Goal: Information Seeking & Learning: Learn about a topic

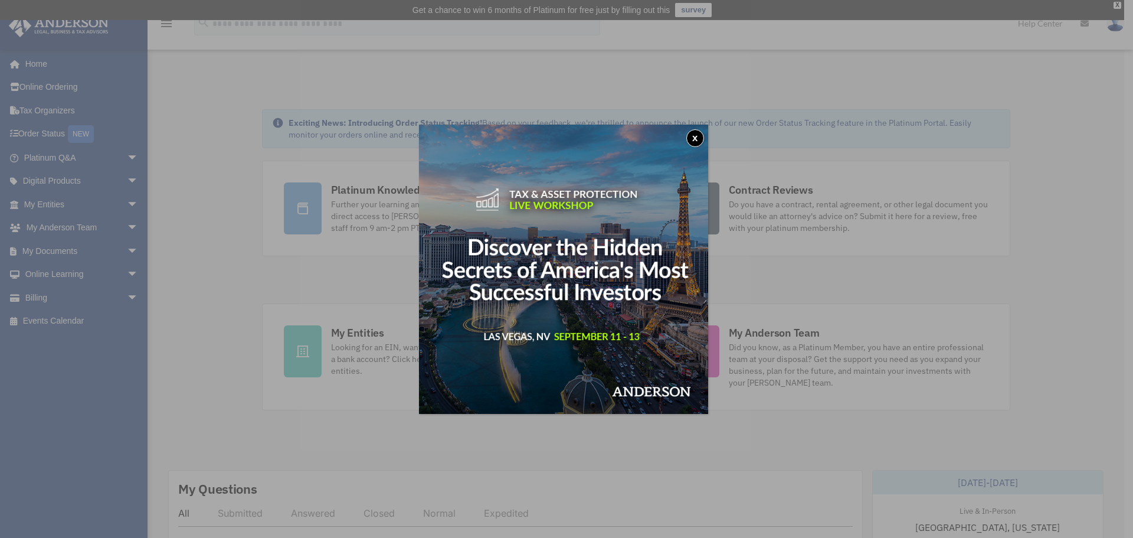
click at [700, 134] on button "x" at bounding box center [696, 138] width 18 height 18
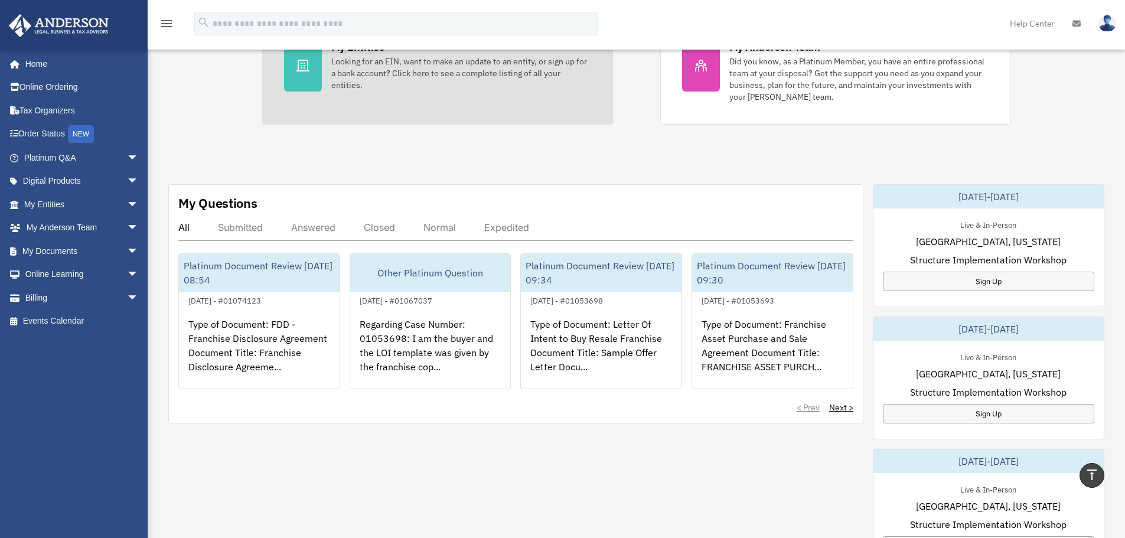
scroll to position [286, 0]
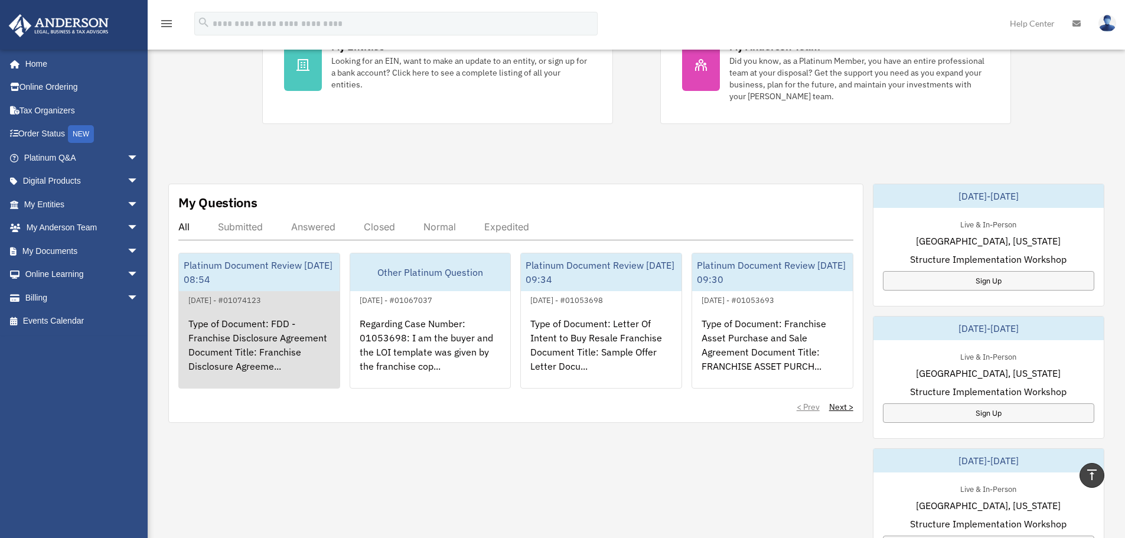
click at [244, 331] on div "Type of Document: FDD - Franchise Disclosure Agreement Document Title: Franchis…" at bounding box center [259, 353] width 161 height 92
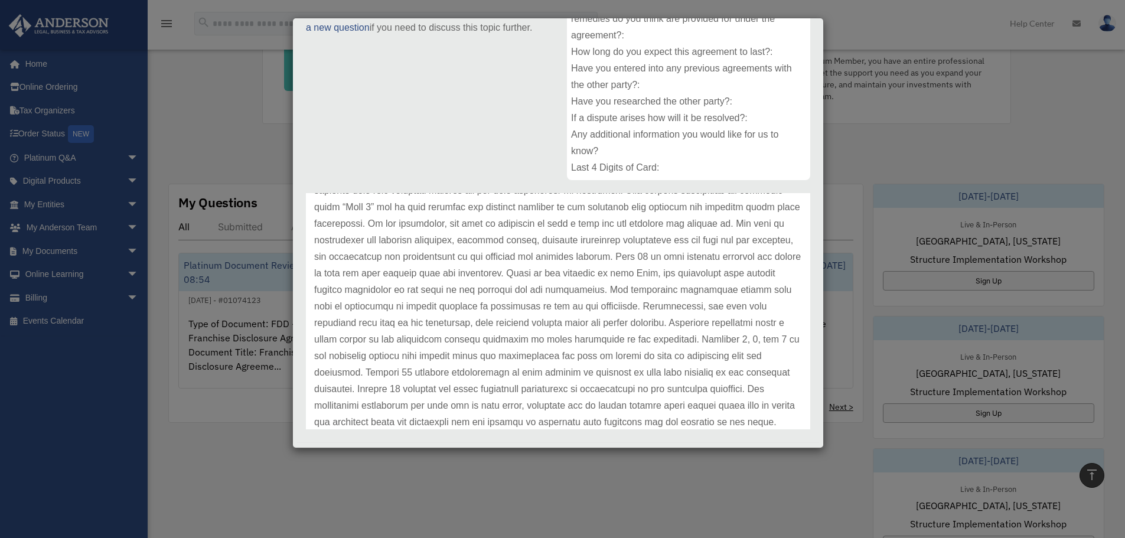
scroll to position [0, 0]
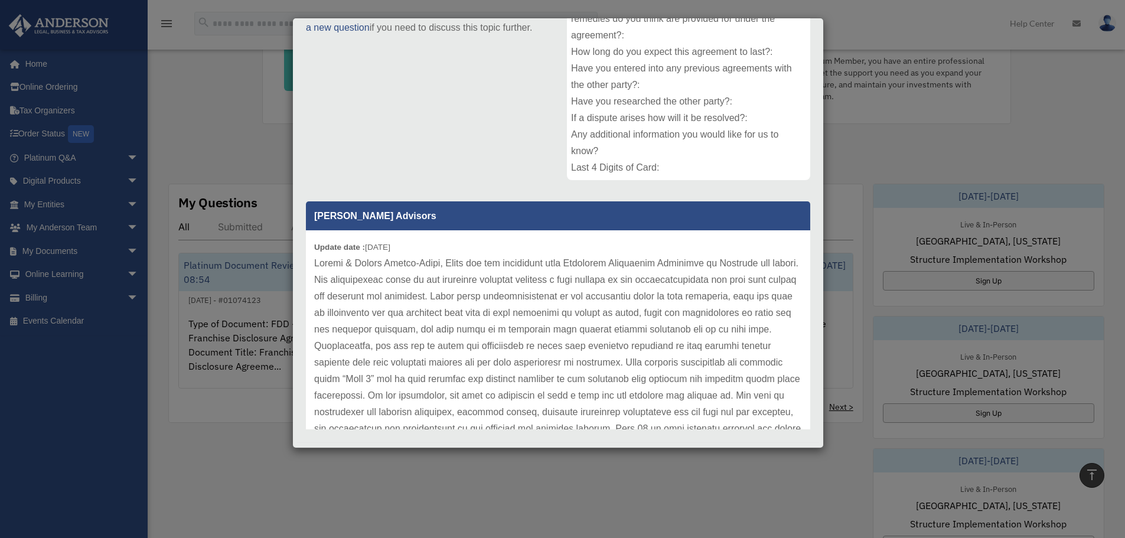
click at [235, 162] on div "Case Detail × Platinum Document Review [DATE] 08:54 Case Number 01074123 Create…" at bounding box center [562, 269] width 1125 height 538
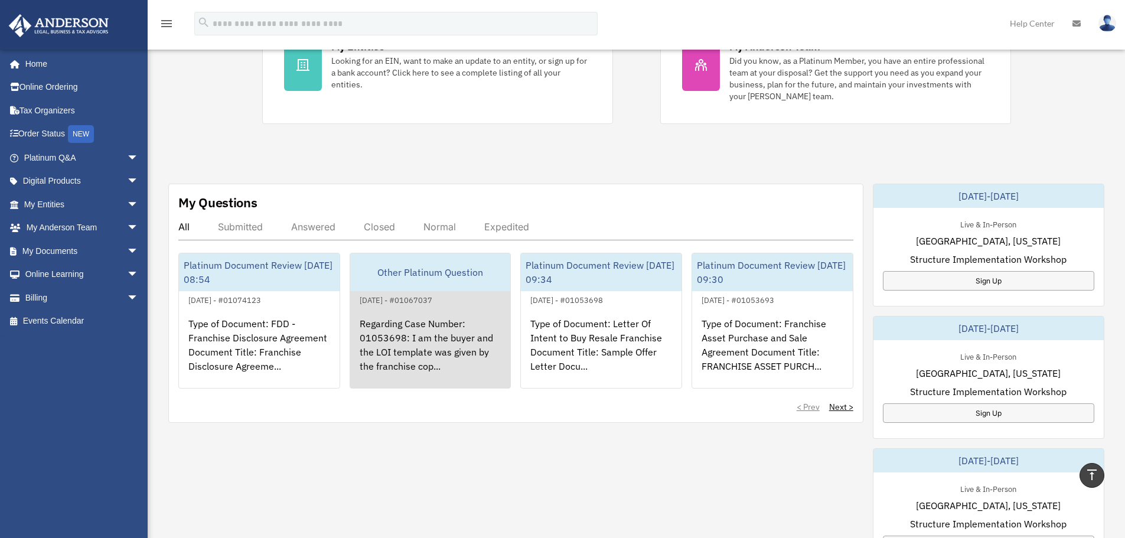
click at [466, 335] on div "Regarding Case Number: 01053698: I am the buyer and the LOI template was given …" at bounding box center [430, 353] width 161 height 92
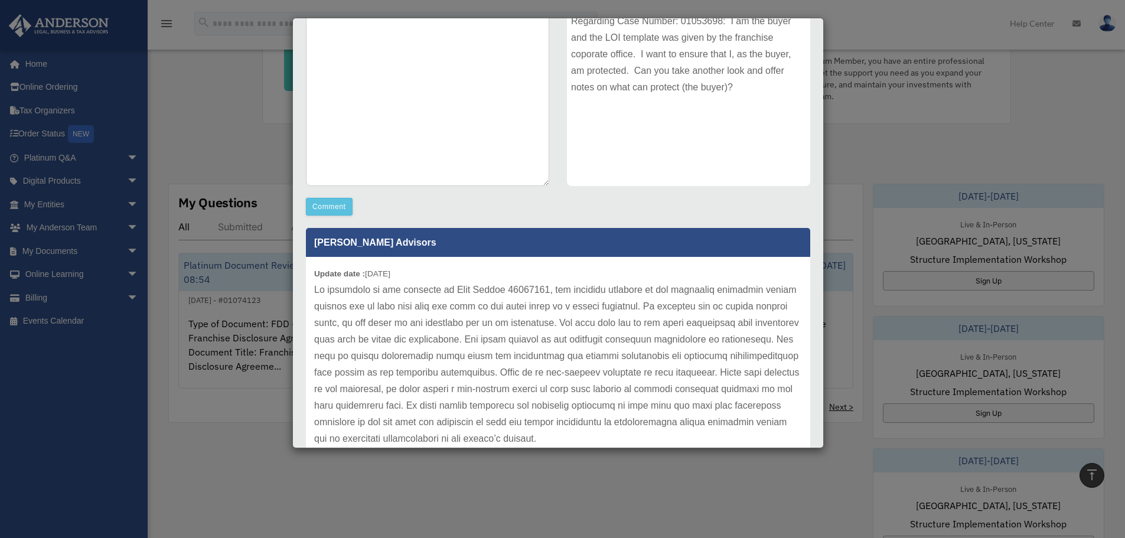
scroll to position [16, 0]
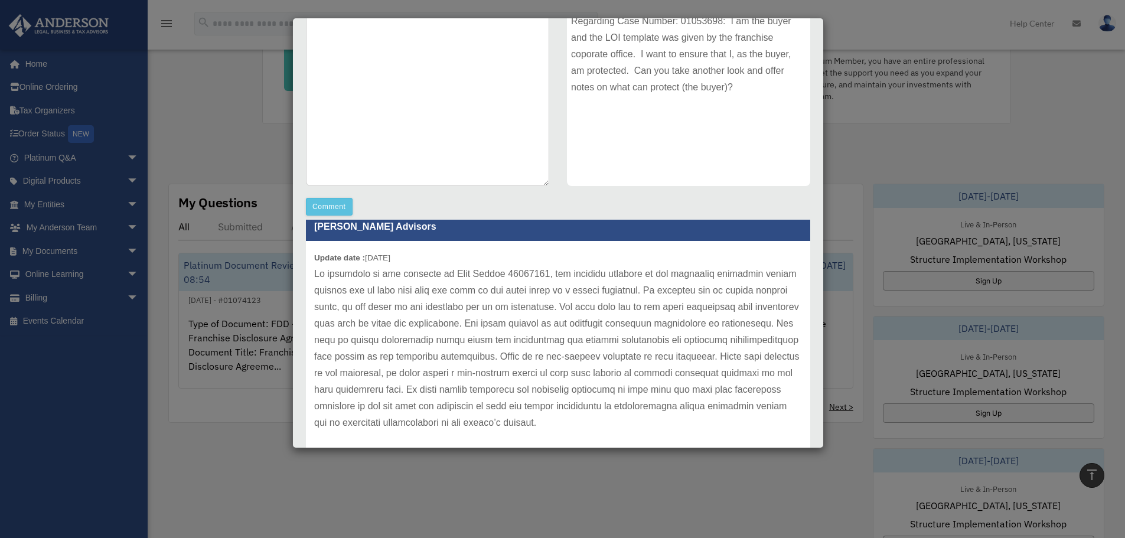
click at [583, 482] on div "Case Detail × Other Platinum Question Case Number 01067037 Created Date [DATE] …" at bounding box center [562, 269] width 1125 height 538
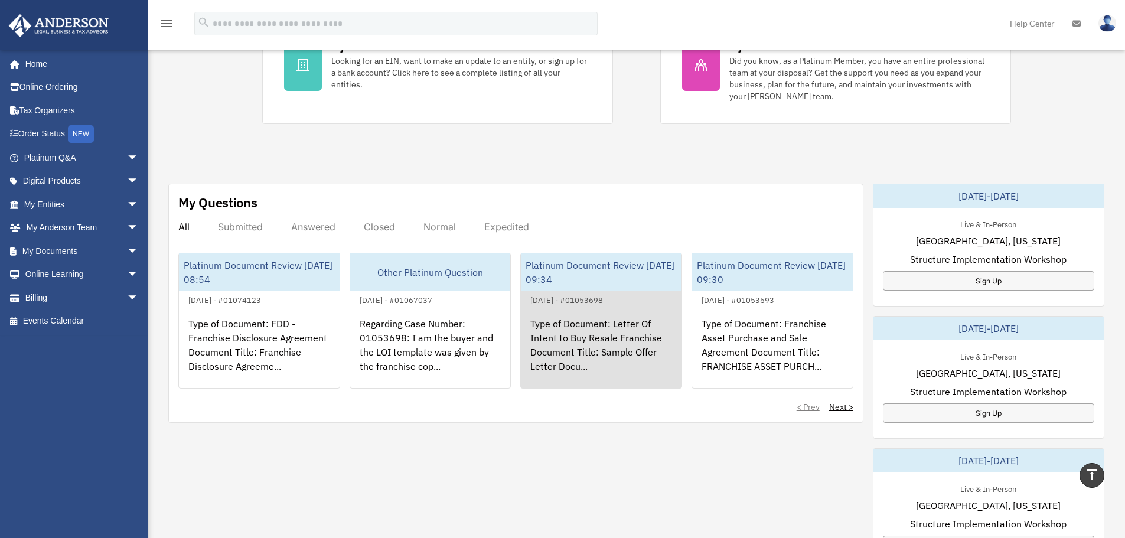
click at [612, 351] on div "Type of Document: Letter Of Intent to Buy Resale Franchise Document Title: Samp…" at bounding box center [601, 353] width 161 height 92
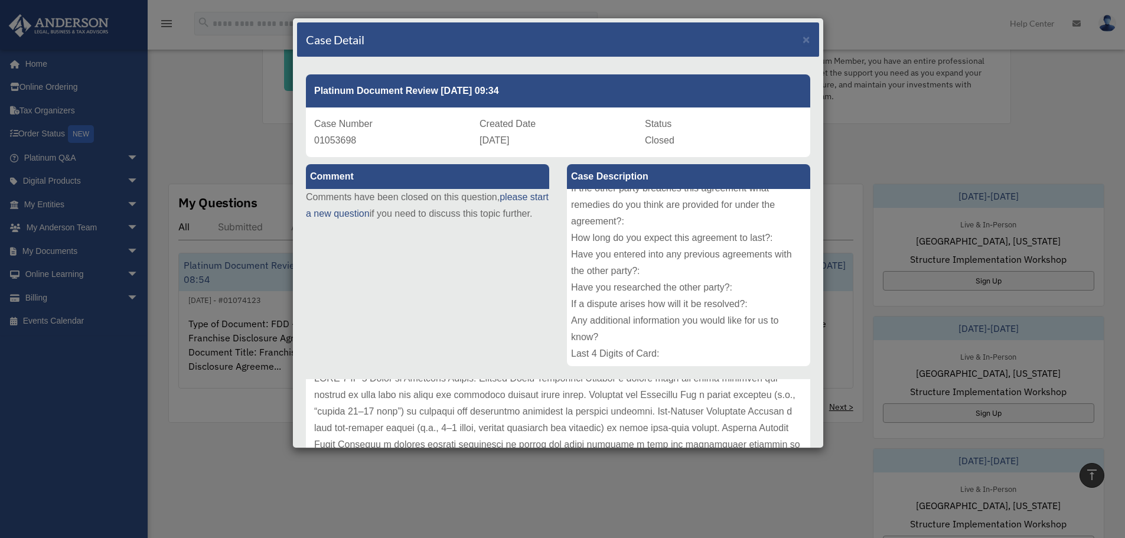
scroll to position [71, 0]
click at [472, 469] on div "Case Detail × Platinum Document Review [DATE] 09:34 Case Number 01053698 Create…" at bounding box center [562, 269] width 1125 height 538
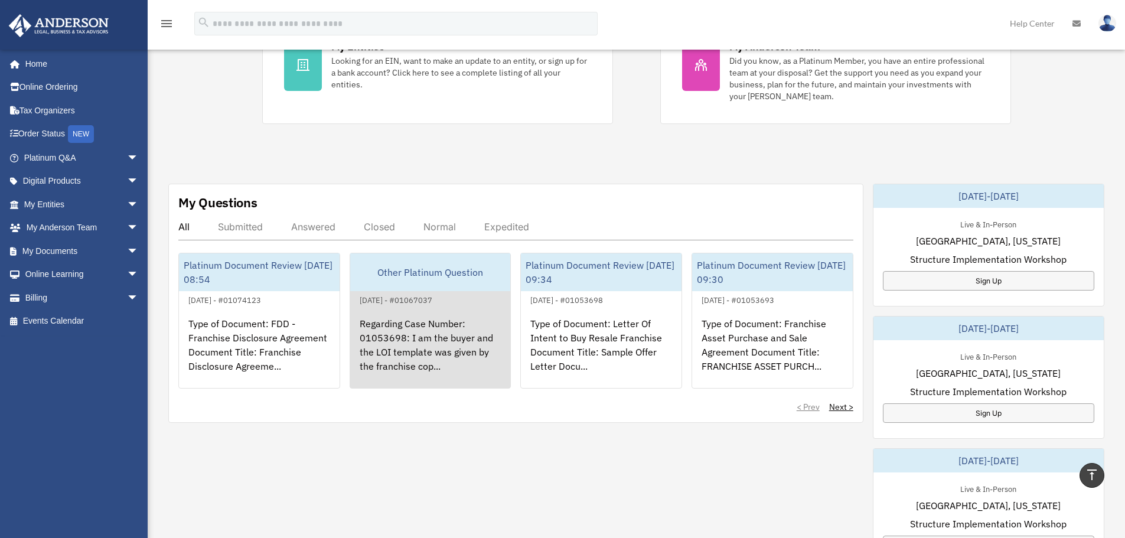
click at [465, 322] on div "Regarding Case Number: 01053698: I am the buyer and the LOI template was given …" at bounding box center [430, 353] width 161 height 92
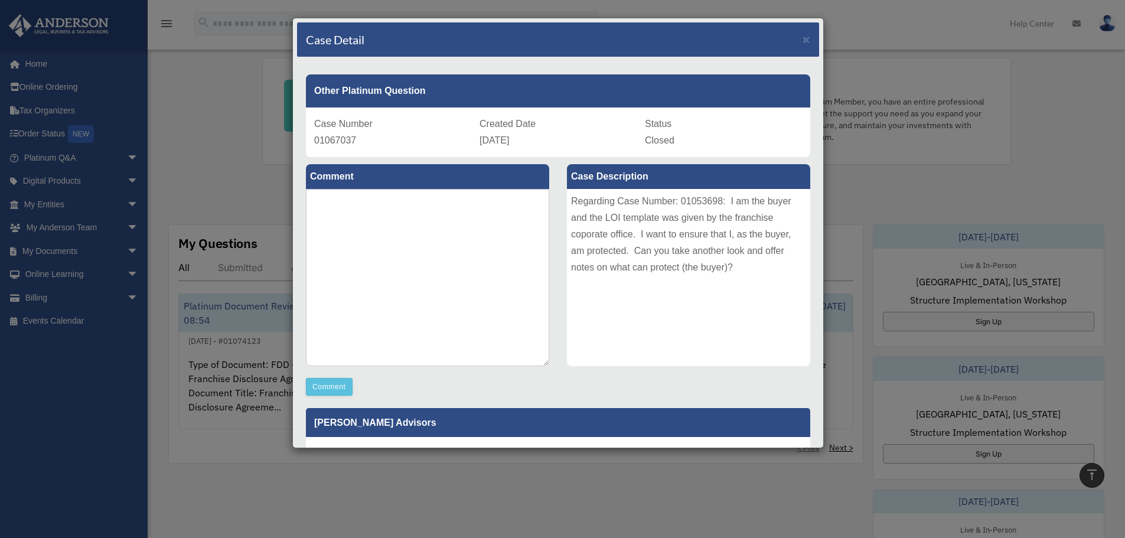
scroll to position [243, 0]
click at [802, 40] on span "×" at bounding box center [806, 39] width 8 height 14
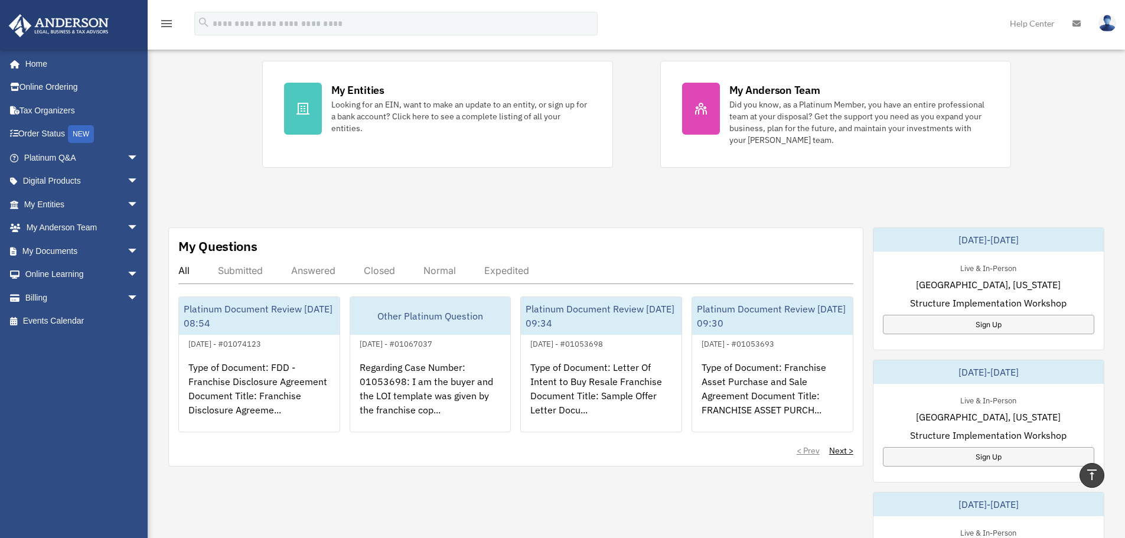
click at [843, 457] on div "My Questions All Submitted Answered Closed Normal Expedited Platinum Document R…" at bounding box center [515, 346] width 695 height 239
click at [835, 453] on link "Next >" at bounding box center [841, 451] width 24 height 12
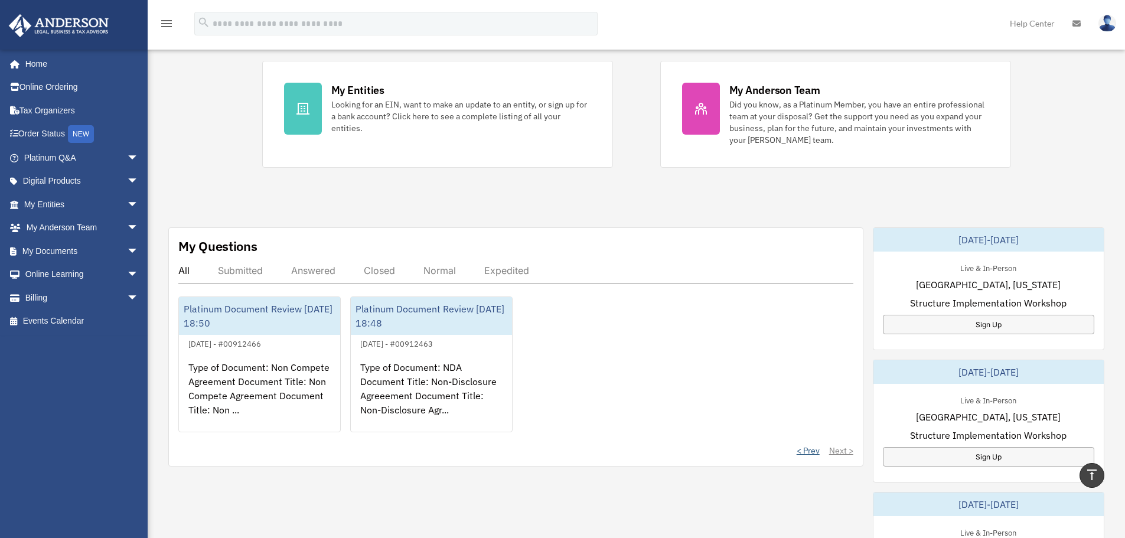
click at [809, 453] on link "< Prev" at bounding box center [807, 451] width 23 height 12
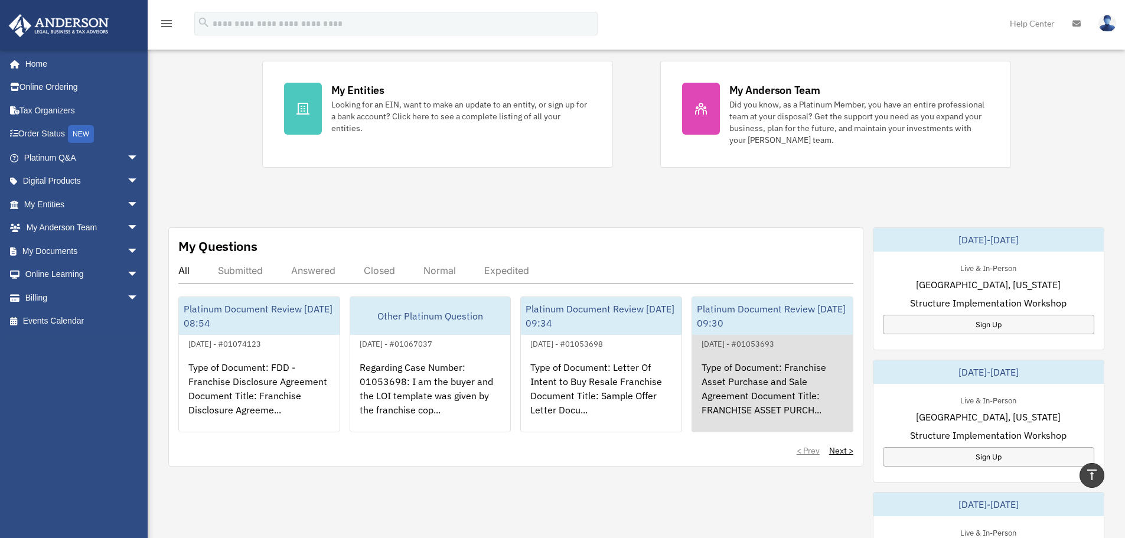
click at [763, 376] on div "Type of Document: Franchise Asset Purchase and Sale Agreement Document Title: F…" at bounding box center [772, 397] width 161 height 92
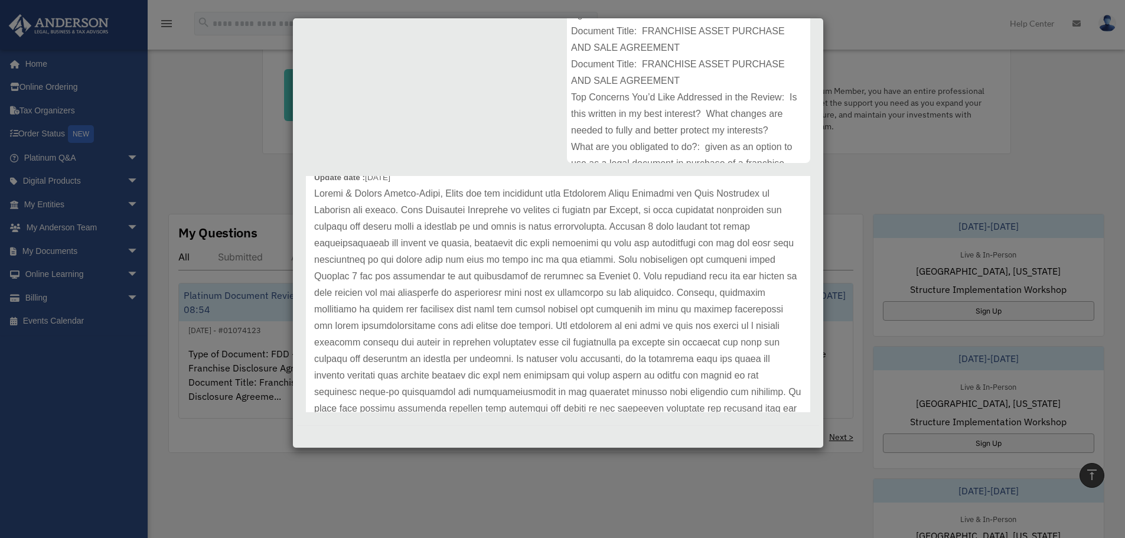
scroll to position [52, 0]
